Goal: Transaction & Acquisition: Purchase product/service

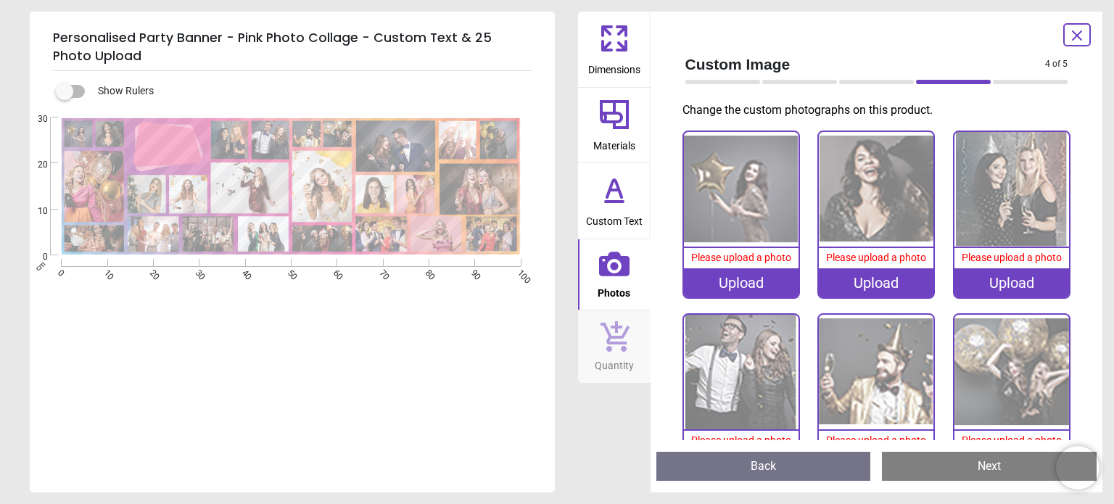
scroll to position [145, 0]
click at [1076, 34] on icon at bounding box center [1077, 35] width 9 height 9
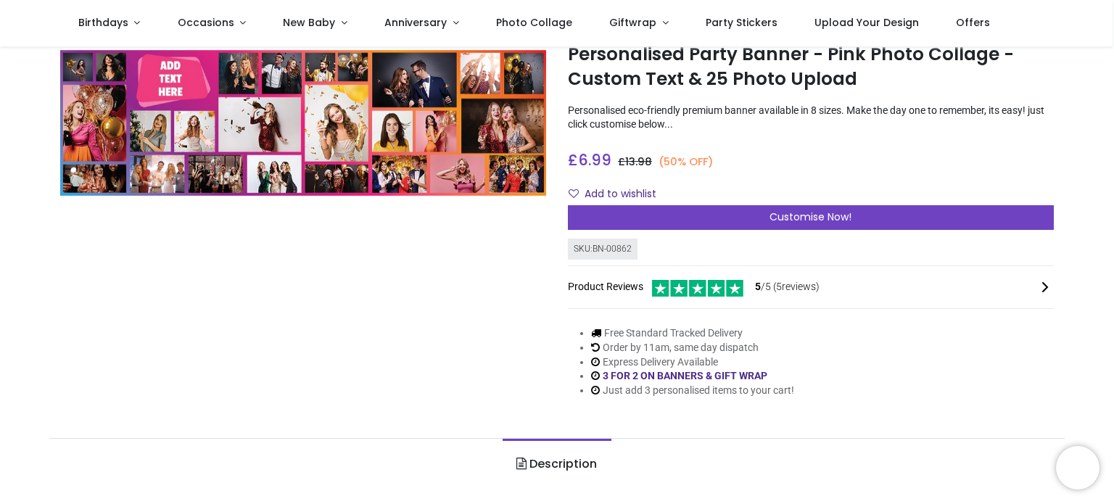
scroll to position [0, 0]
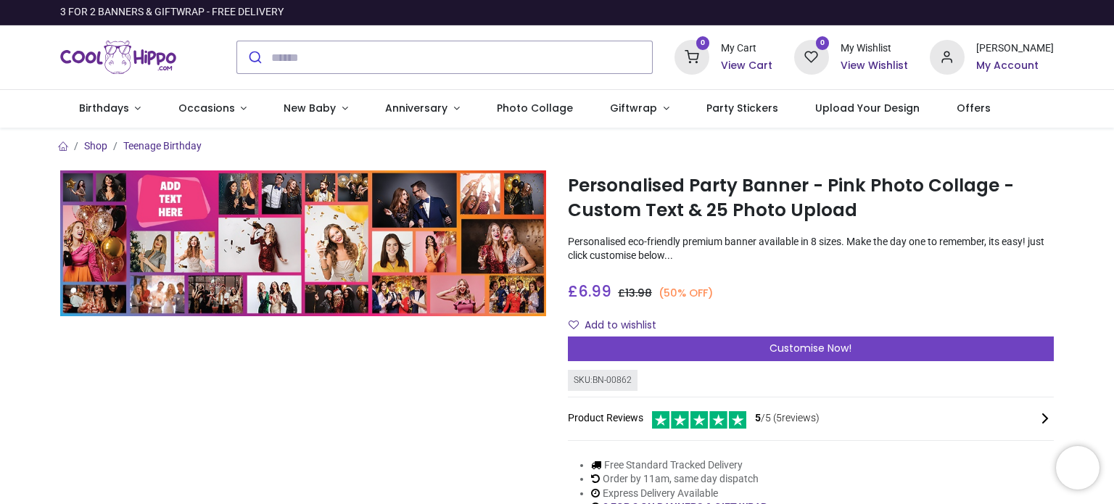
click at [766, 66] on h6 "View Cart" at bounding box center [747, 66] width 52 height 15
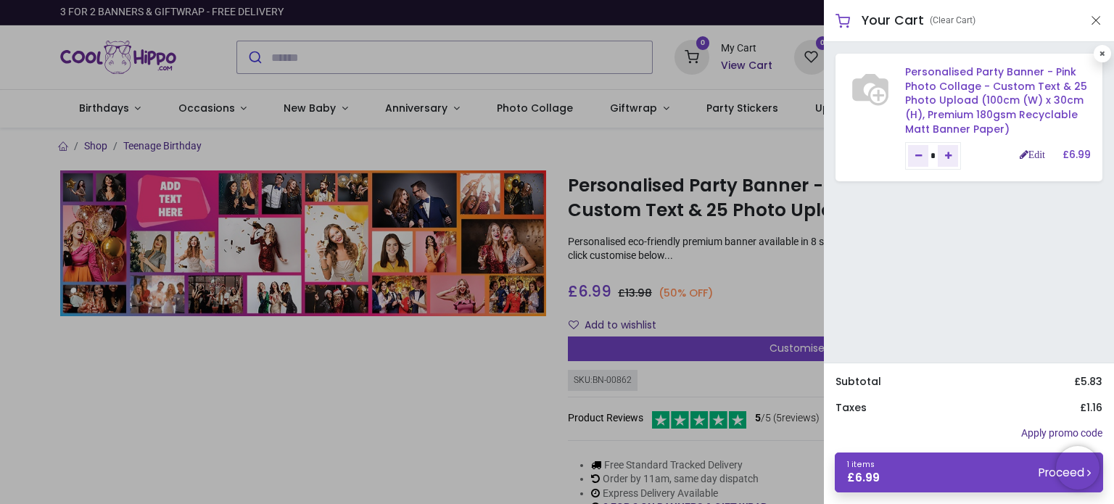
click at [978, 112] on link "Personalised Party Banner - Pink Photo Collage - Custom Text & 25 Photo Upload …" at bounding box center [996, 100] width 182 height 71
click at [1031, 149] on div "Edit" at bounding box center [1041, 155] width 43 height 15
click at [1031, 153] on link "Edit" at bounding box center [1032, 154] width 25 height 10
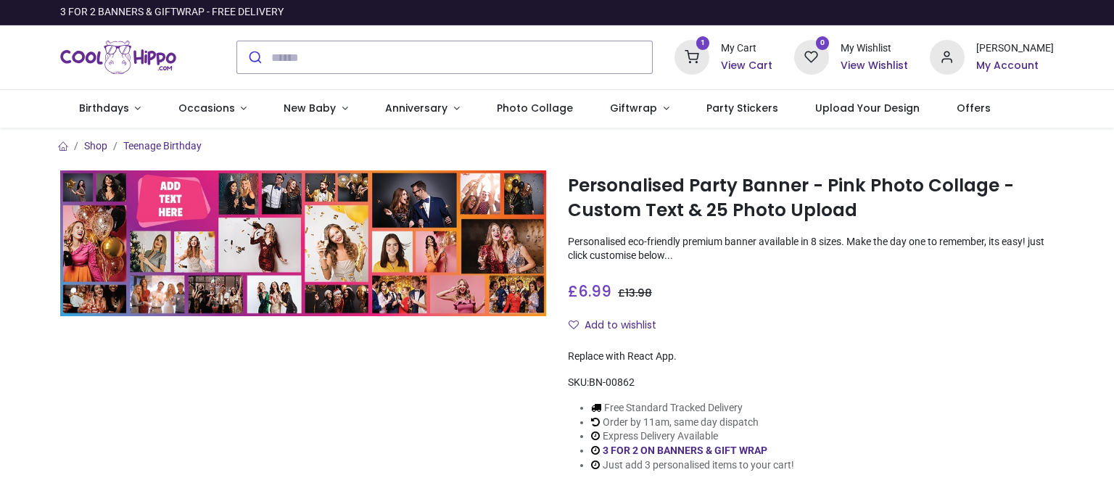
type input "**********"
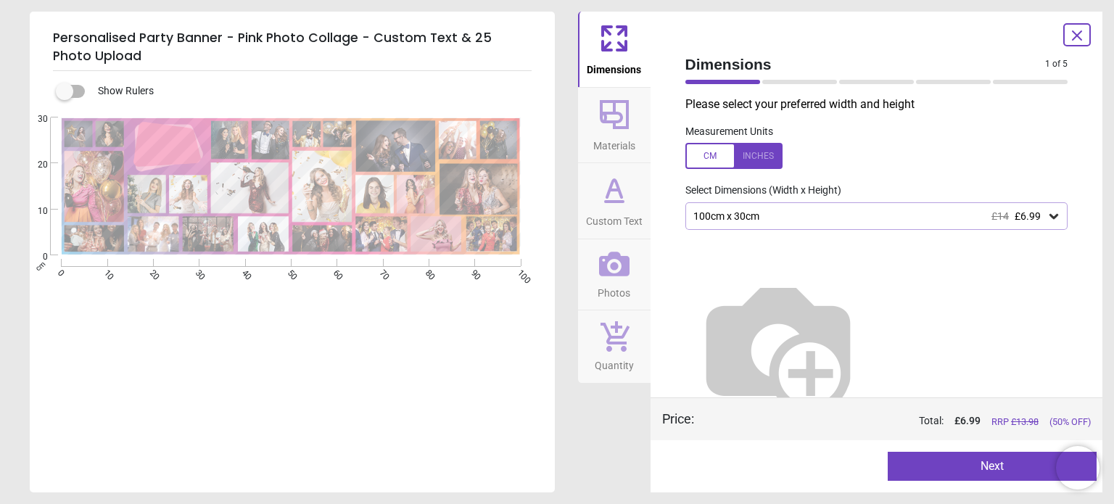
click at [1082, 37] on icon at bounding box center [1076, 35] width 17 height 17
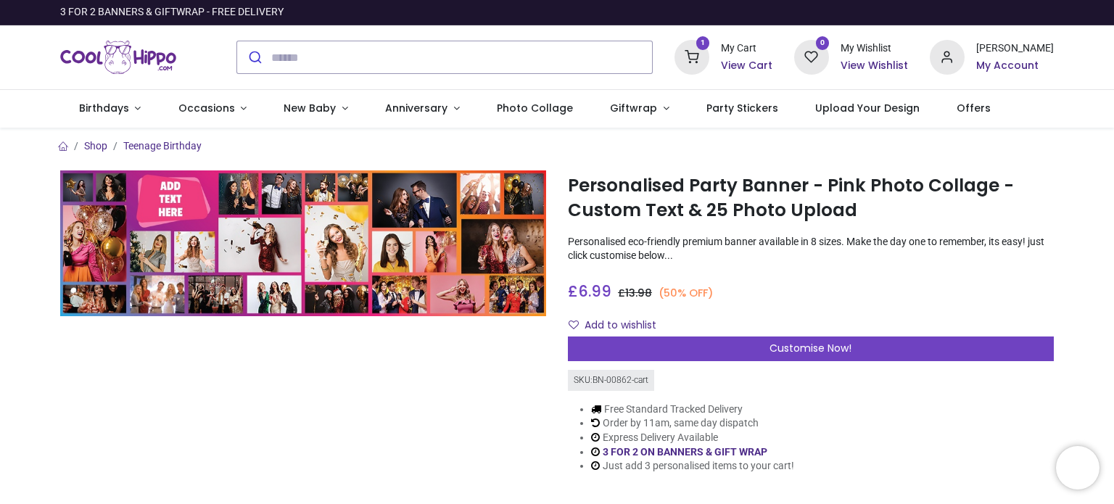
click at [754, 53] on div "My Cart" at bounding box center [747, 48] width 52 height 15
click at [709, 49] on icon at bounding box center [692, 57] width 35 height 35
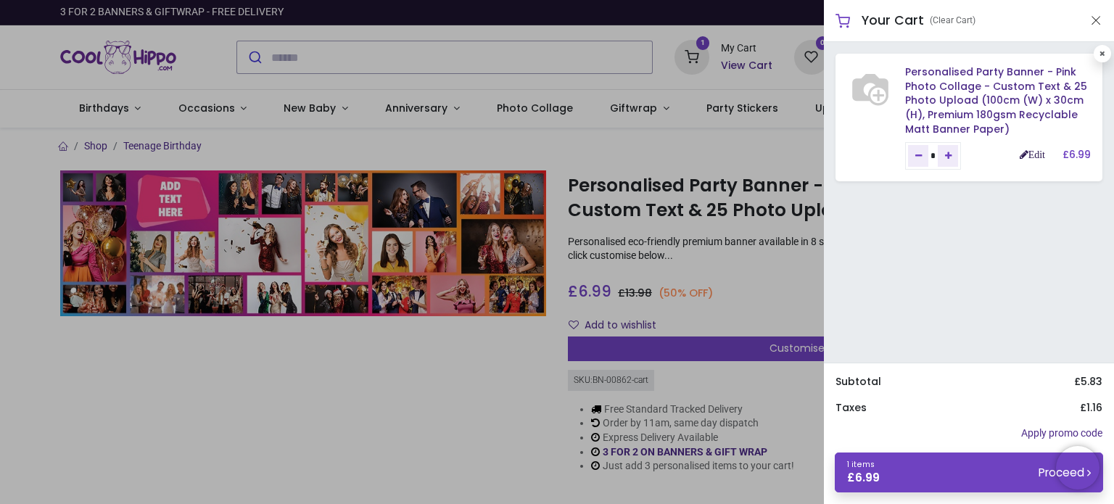
click at [1029, 156] on link "Edit" at bounding box center [1032, 154] width 25 height 10
click at [1024, 153] on link "Edit" at bounding box center [1032, 154] width 25 height 10
click at [1091, 22] on button "Close" at bounding box center [1096, 21] width 13 height 18
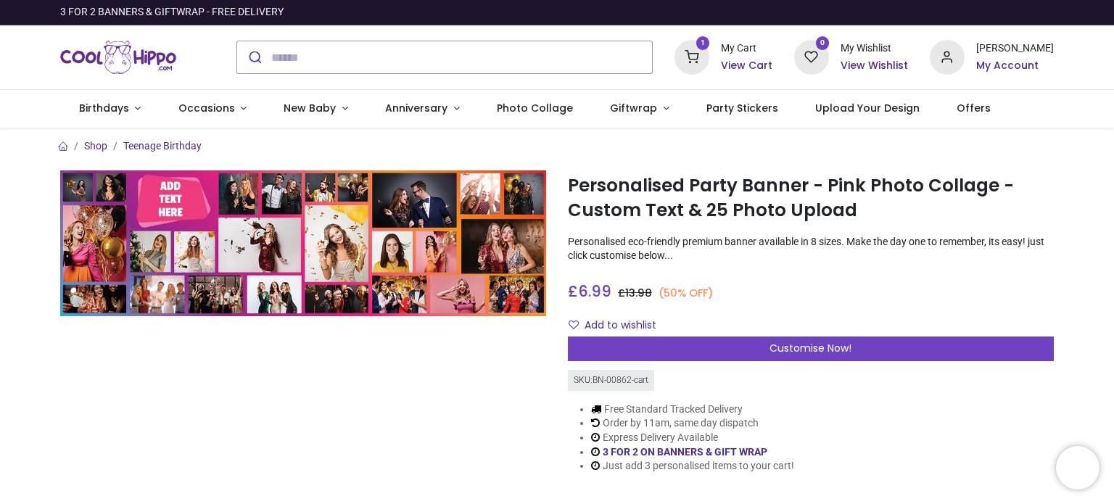
click at [766, 63] on h6 "View Cart" at bounding box center [747, 66] width 52 height 15
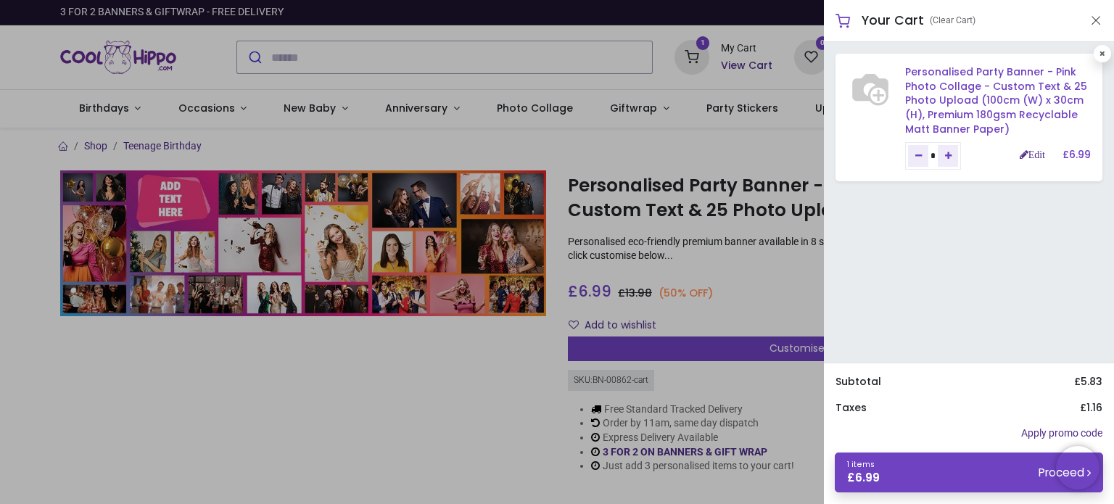
click at [958, 104] on link "Personalised Party Banner - Pink Photo Collage - Custom Text & 25 Photo Upload …" at bounding box center [996, 100] width 182 height 71
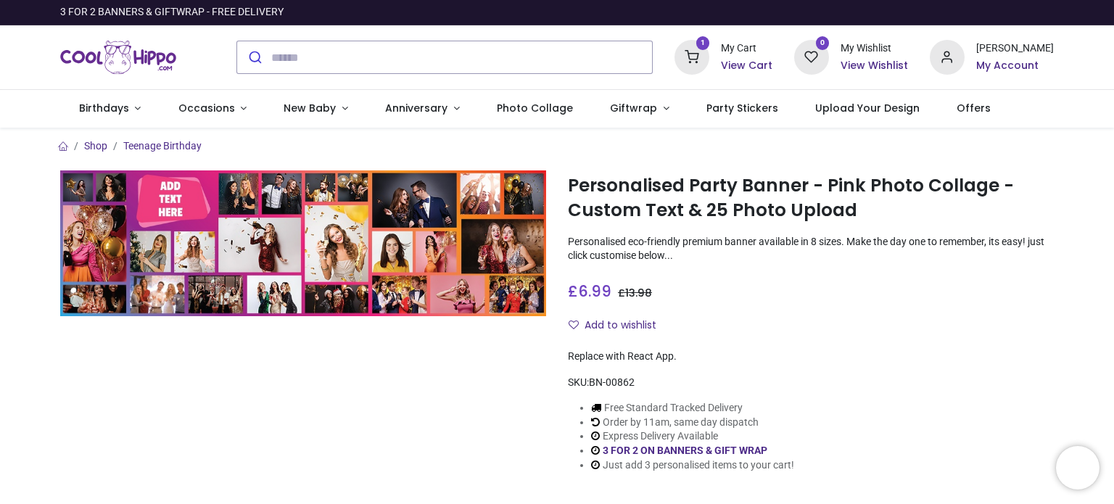
type input "**********"
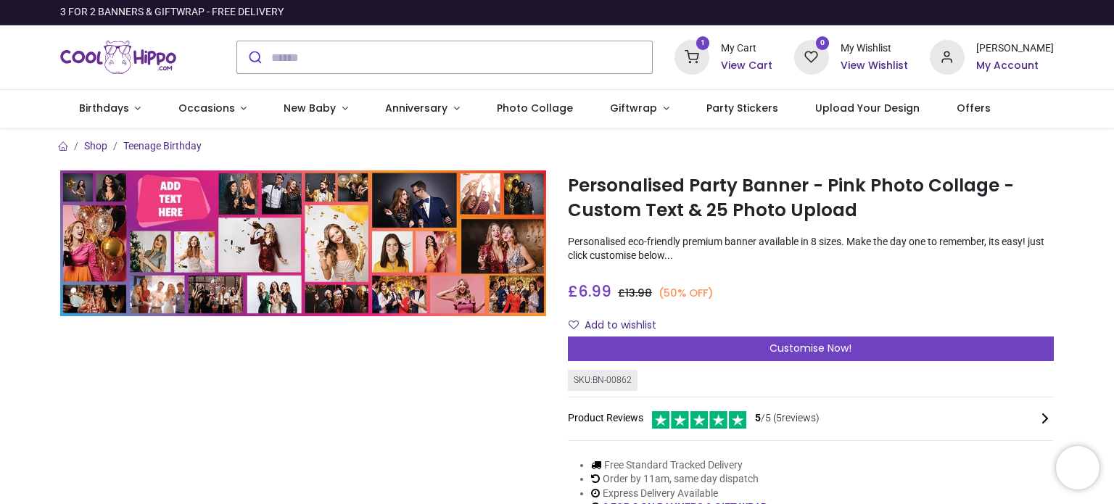
click at [757, 66] on h6 "View Cart" at bounding box center [747, 66] width 52 height 15
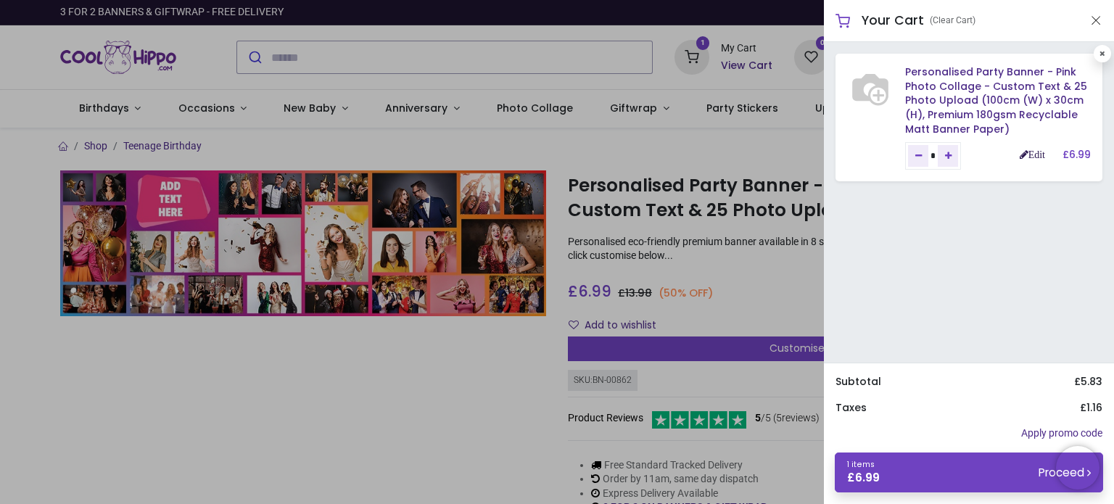
click at [1032, 155] on link "Edit" at bounding box center [1032, 154] width 25 height 10
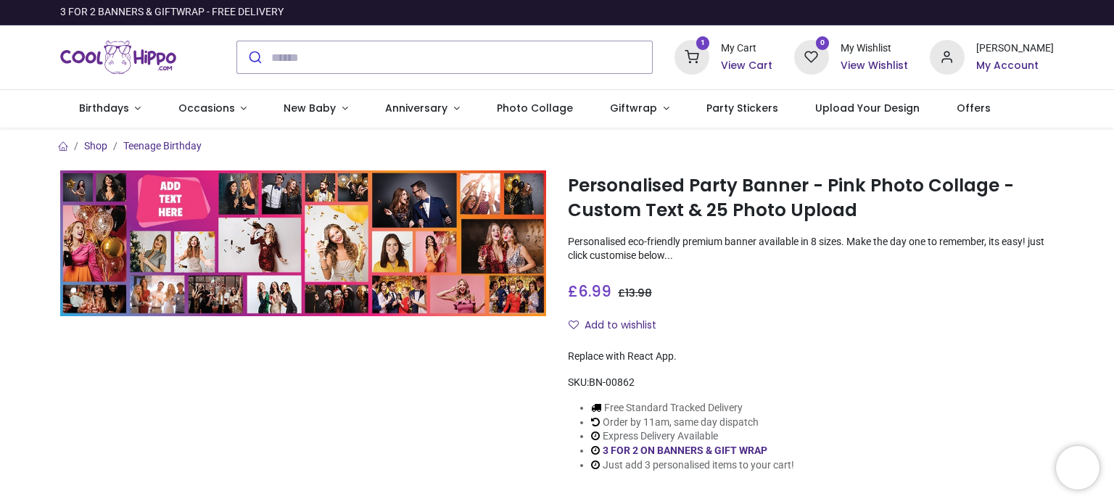
type input "**********"
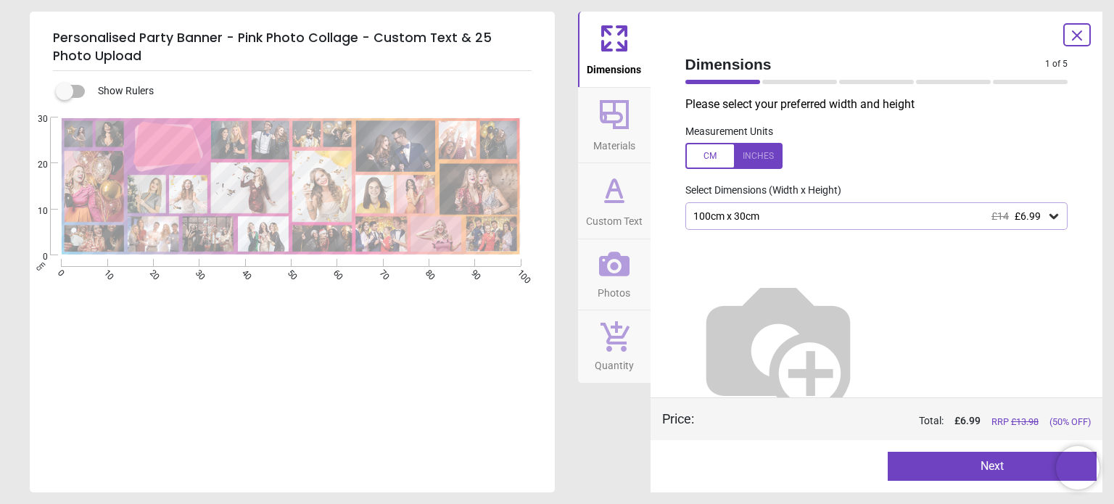
type textarea "**********"
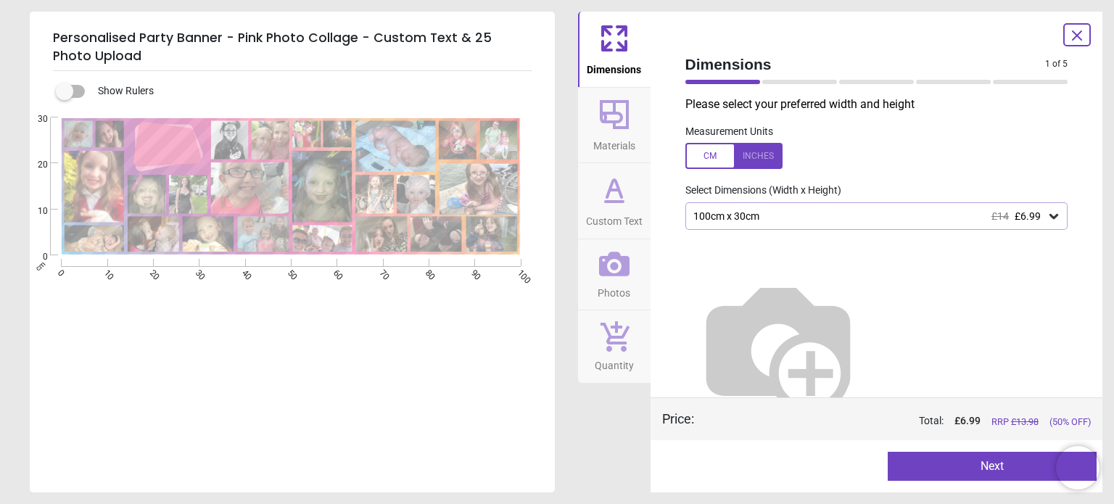
click at [1082, 30] on icon at bounding box center [1076, 35] width 17 height 17
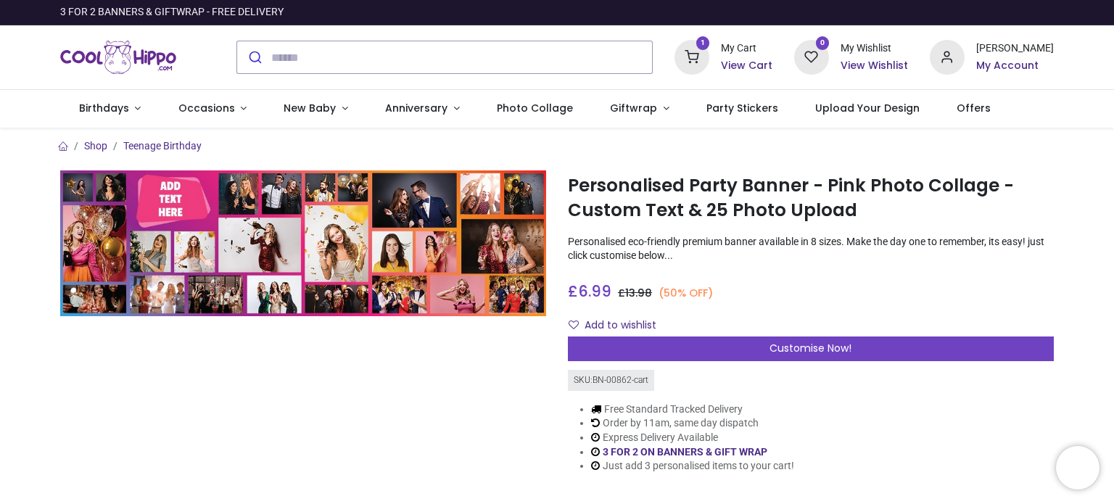
click at [757, 53] on div "My Cart" at bounding box center [747, 48] width 52 height 15
click at [757, 66] on h6 "View Cart" at bounding box center [747, 66] width 52 height 15
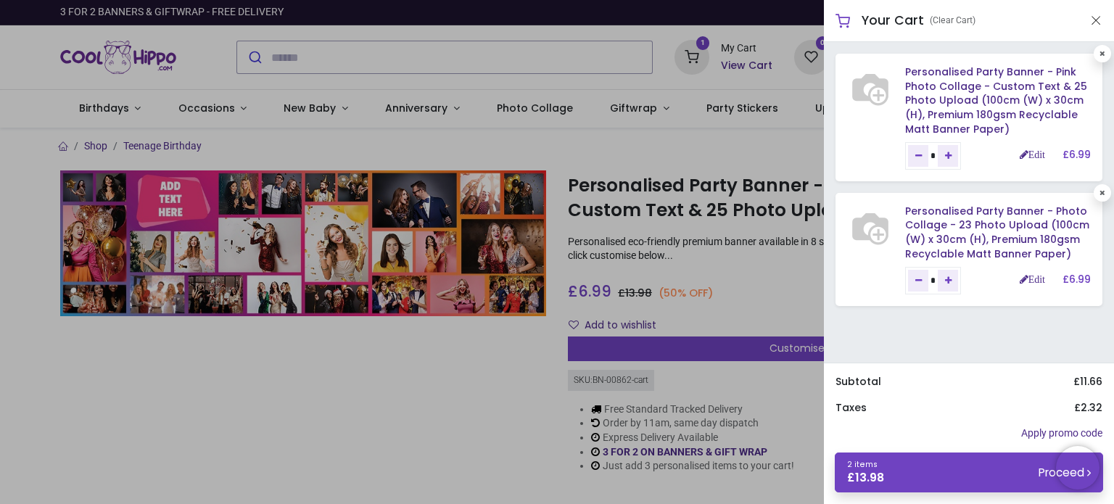
click at [1098, 20] on button "Close" at bounding box center [1096, 21] width 13 height 18
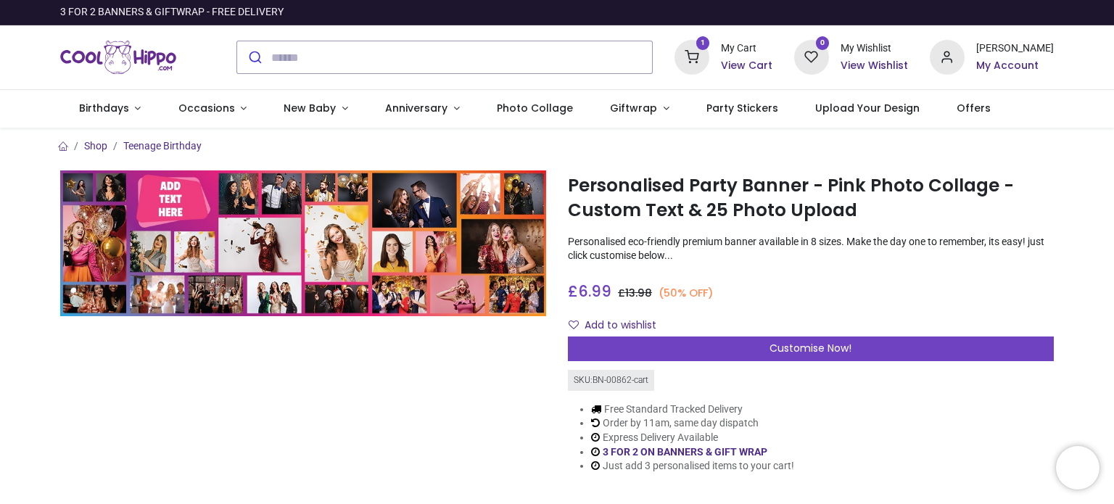
click at [751, 67] on h6 "View Cart" at bounding box center [747, 66] width 52 height 15
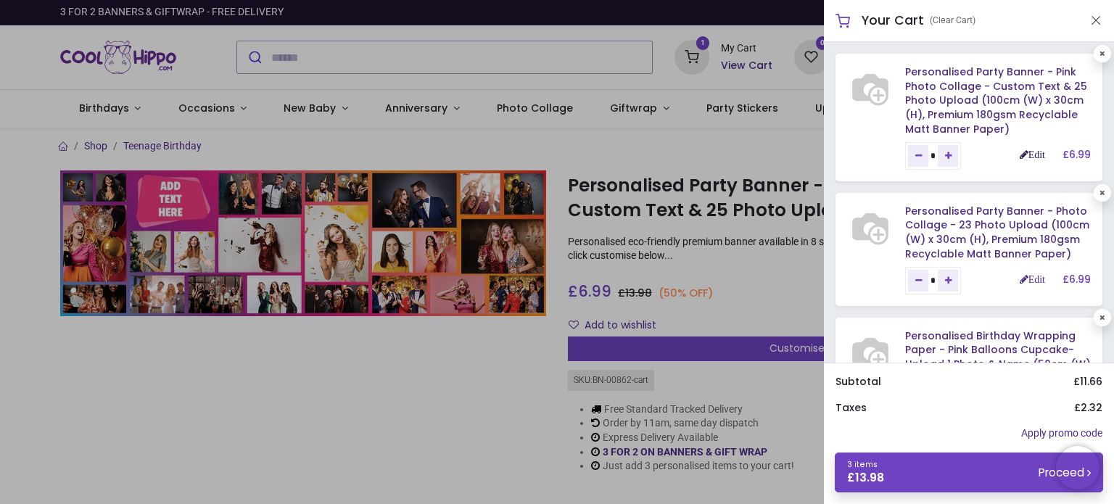
click at [1029, 156] on link "Edit" at bounding box center [1032, 154] width 25 height 10
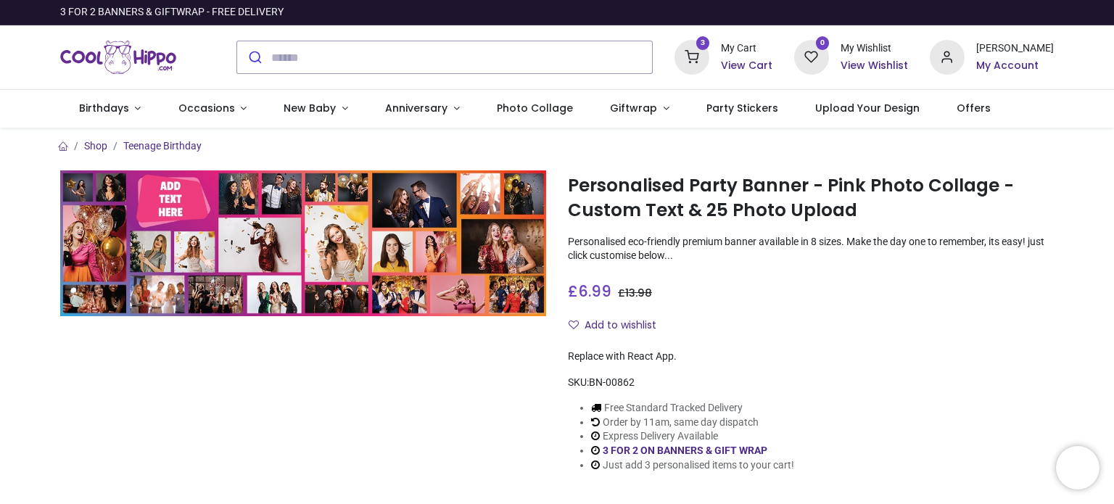
type input "**********"
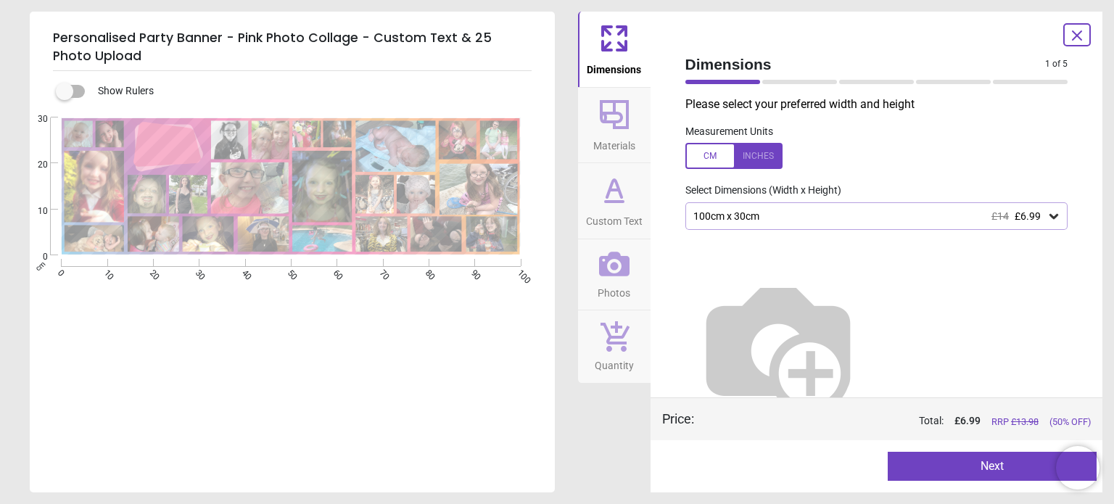
click at [1084, 31] on icon at bounding box center [1076, 35] width 17 height 17
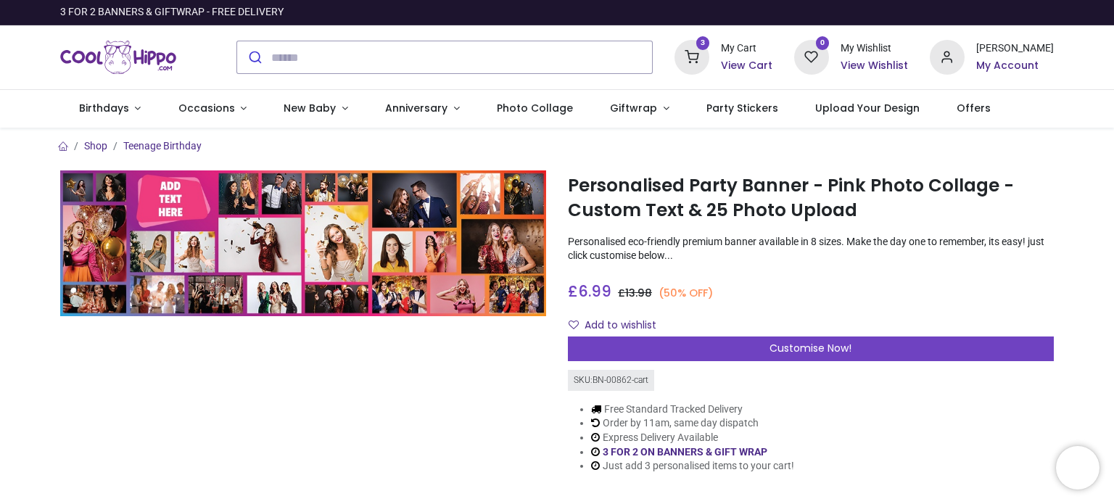
click at [757, 68] on h6 "View Cart" at bounding box center [747, 66] width 52 height 15
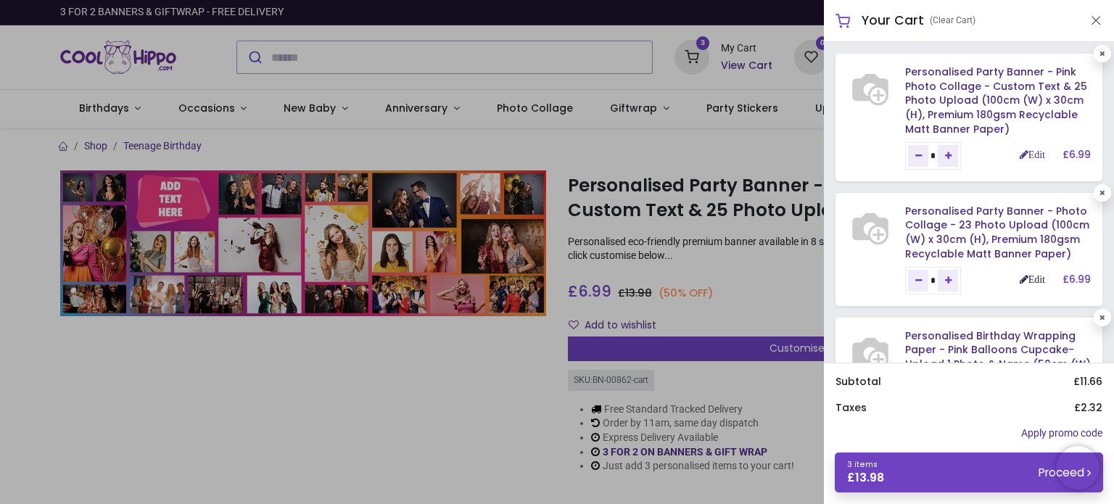
click at [1027, 278] on link "Edit" at bounding box center [1032, 279] width 25 height 10
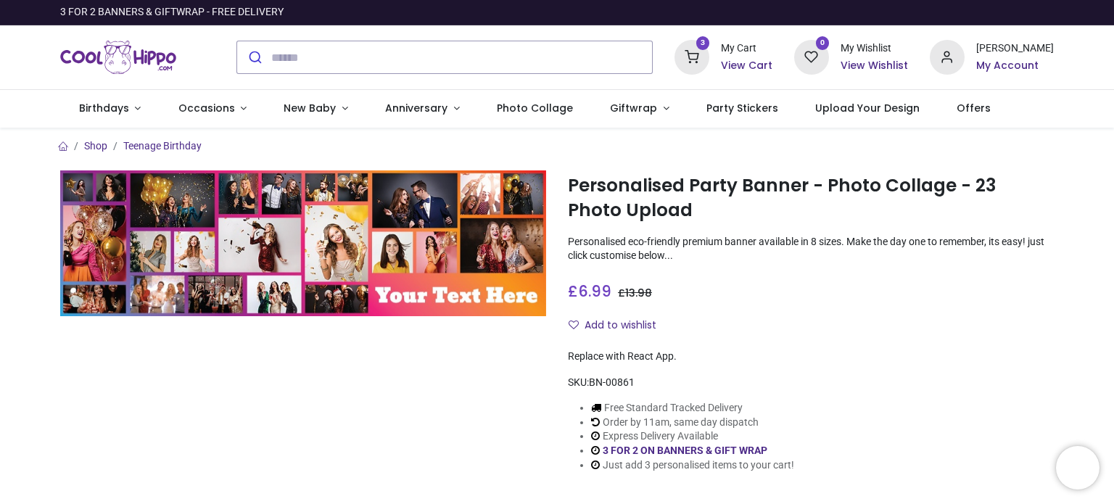
type input "**********"
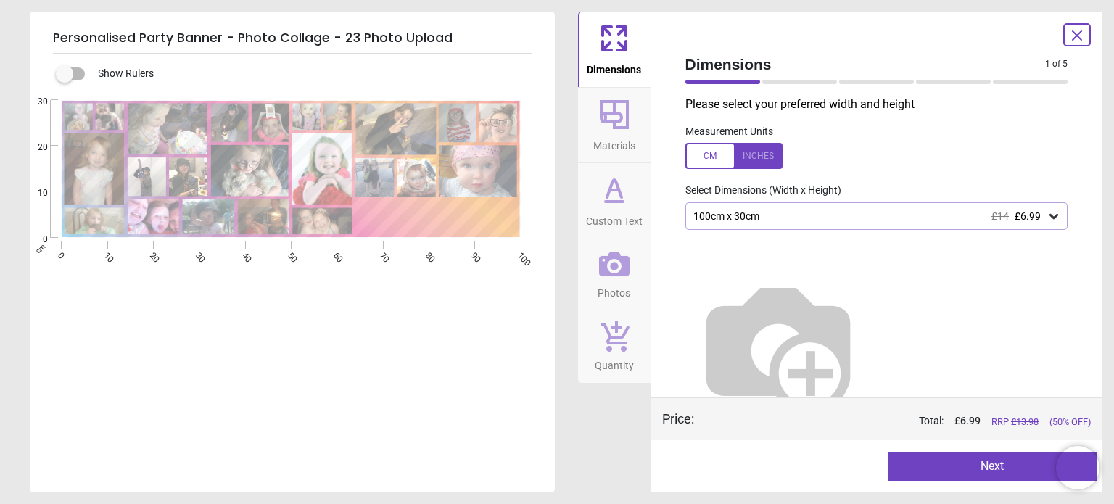
click at [1079, 34] on icon at bounding box center [1076, 35] width 17 height 17
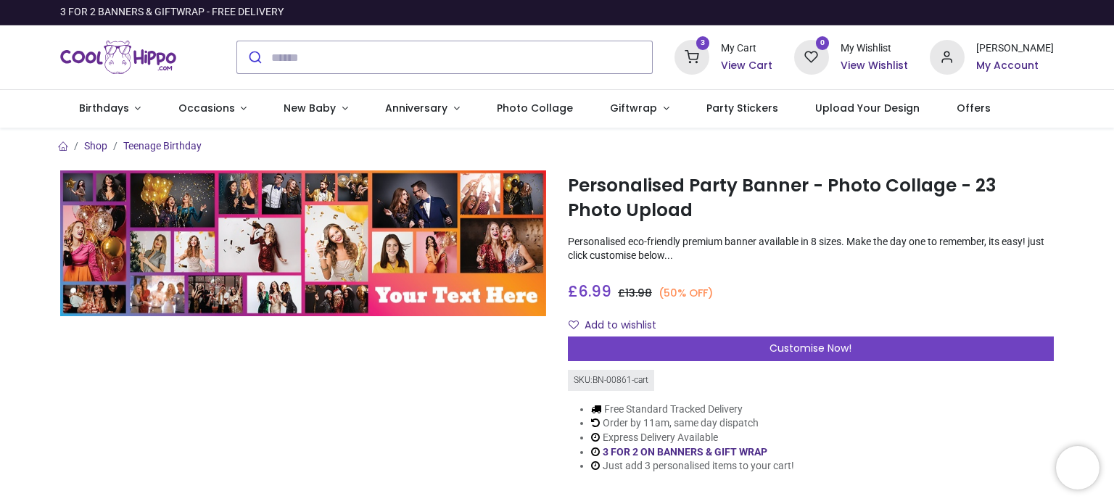
click at [759, 59] on h6 "View Cart" at bounding box center [747, 66] width 52 height 15
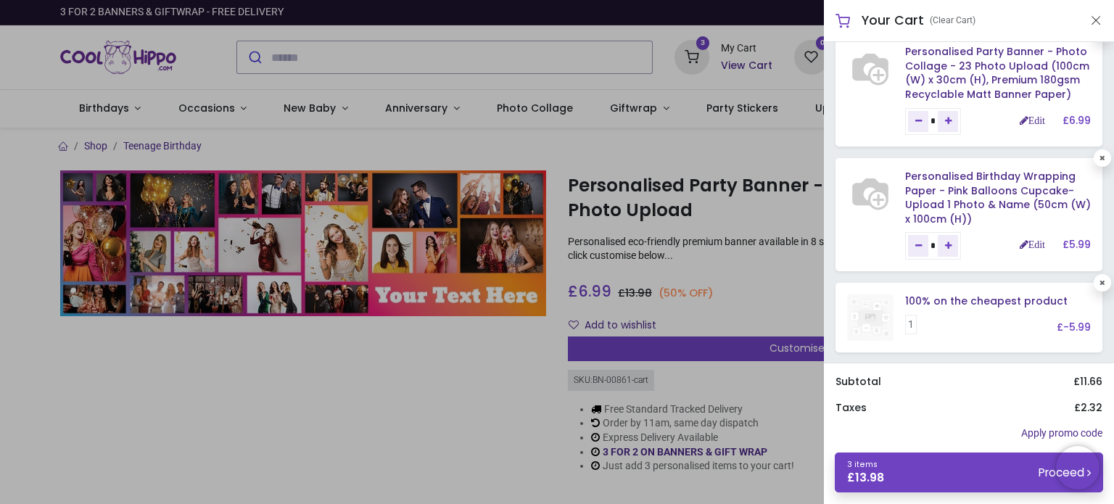
scroll to position [73, 0]
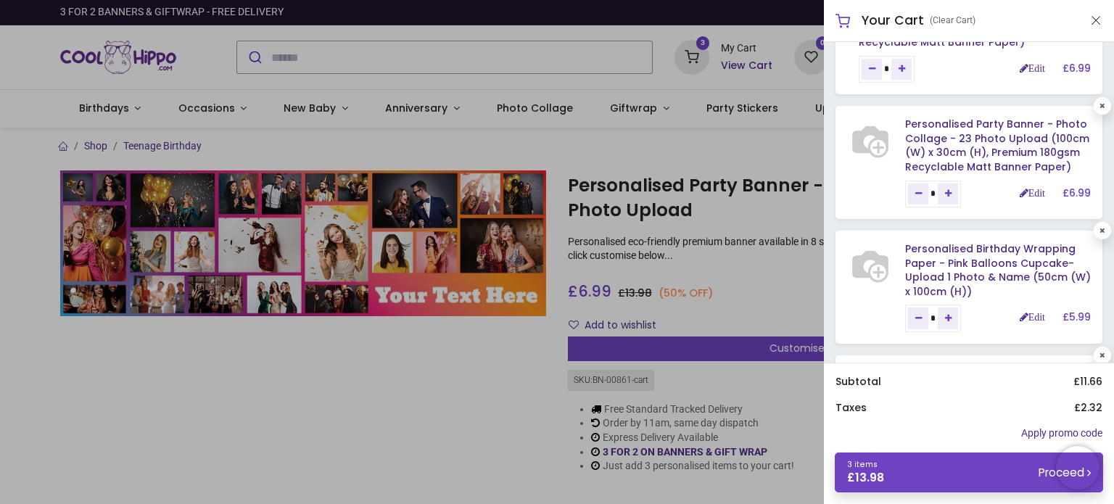
click at [444, 52] on div at bounding box center [557, 252] width 1114 height 504
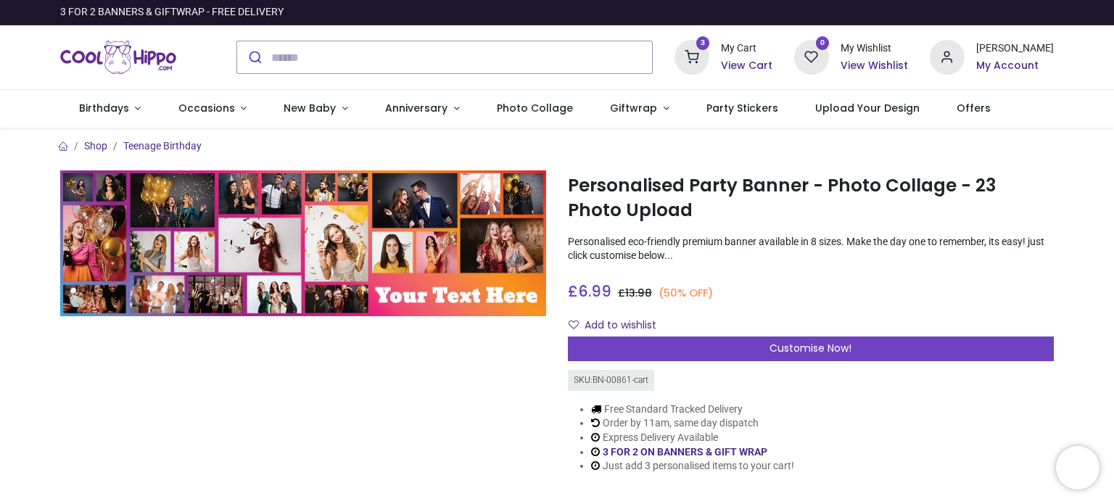
click at [118, 64] on img "Logo of Cool Hippo" at bounding box center [118, 57] width 116 height 41
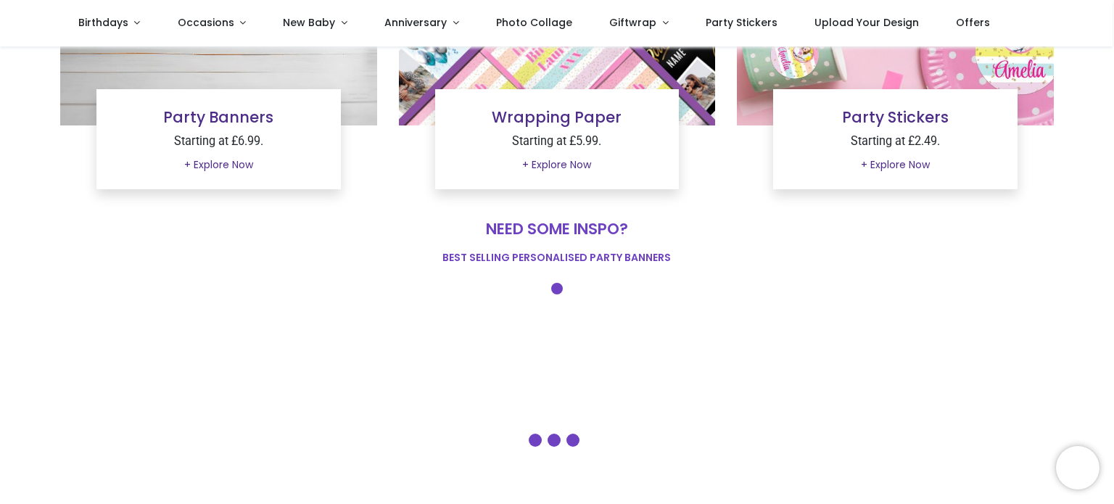
type input "**********"
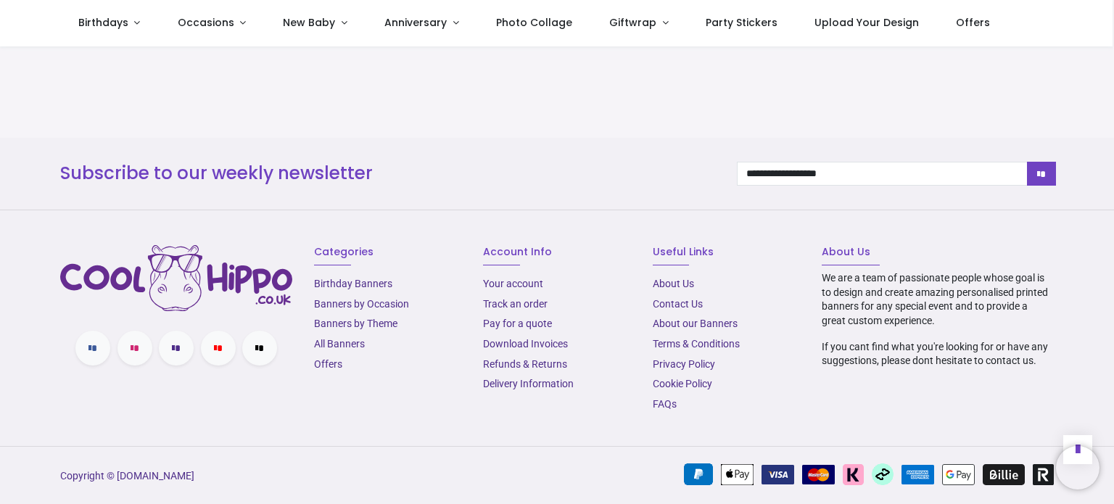
scroll to position [1390, 0]
click at [545, 379] on link "Delivery Information" at bounding box center [528, 383] width 91 height 12
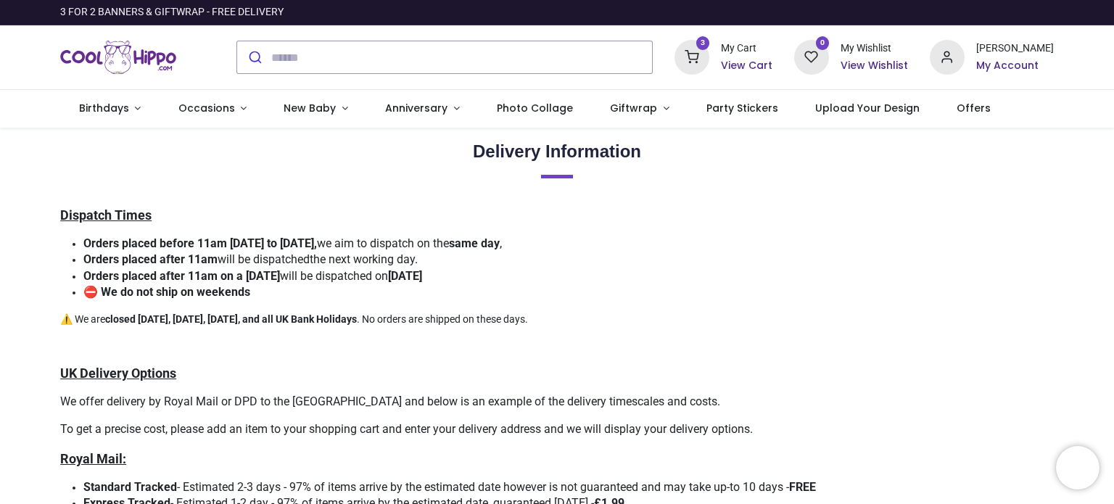
type input "**********"
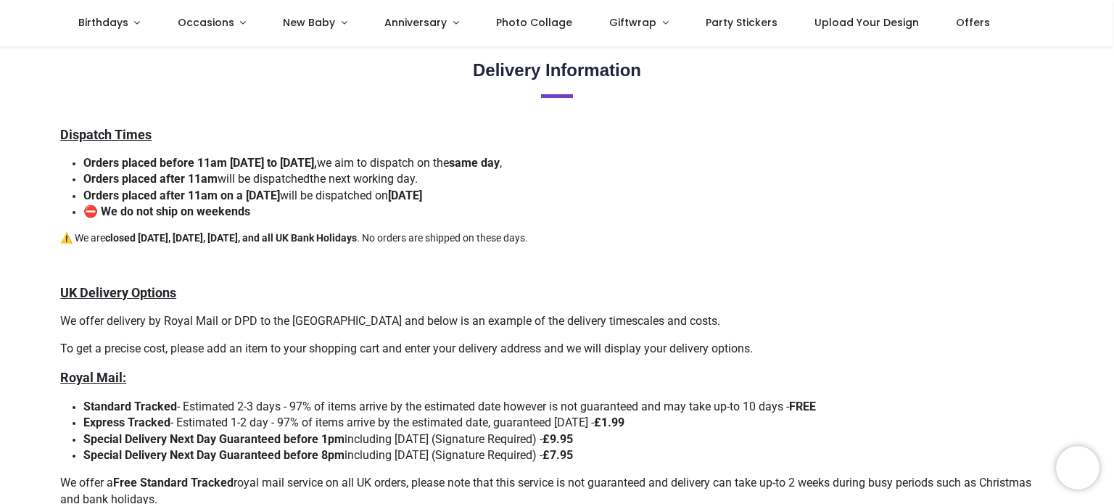
scroll to position [73, 0]
